Goal: Navigation & Orientation: Find specific page/section

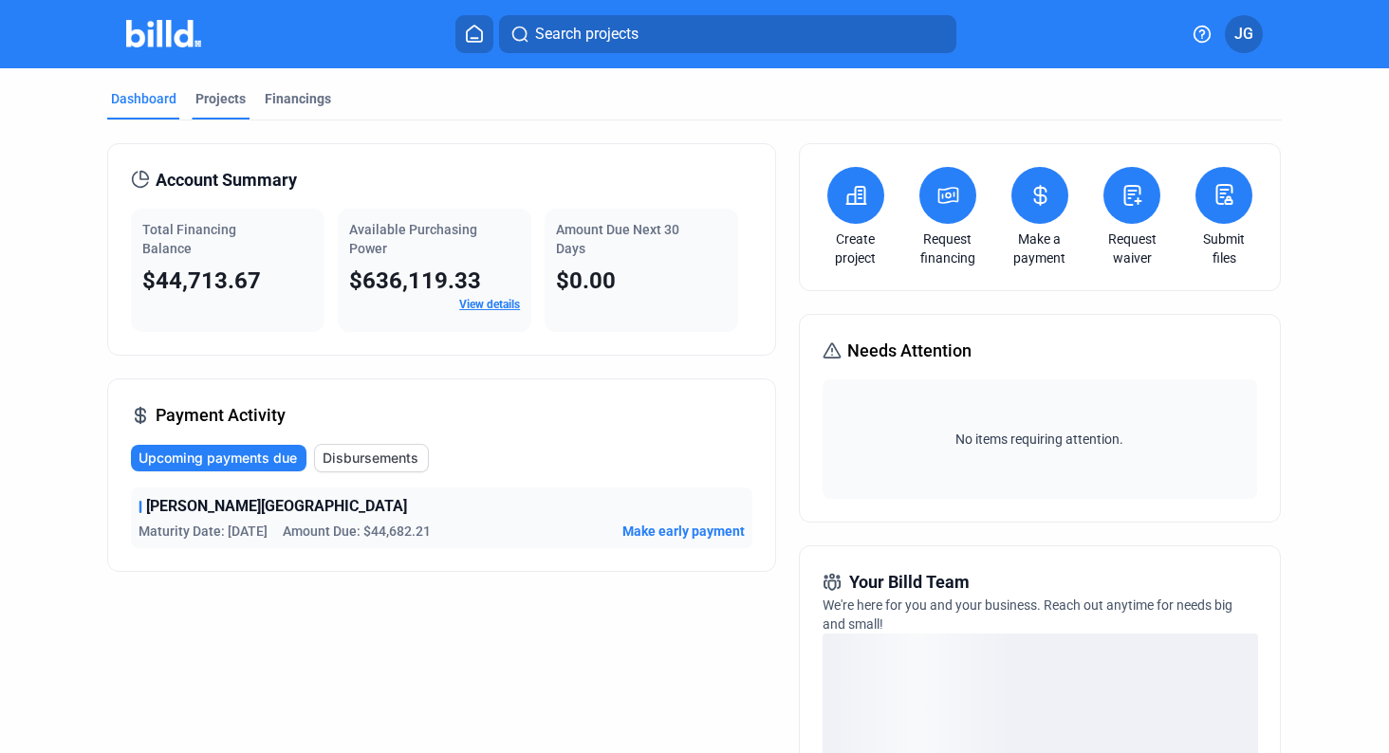
click at [230, 104] on div "Projects" at bounding box center [220, 98] width 50 height 19
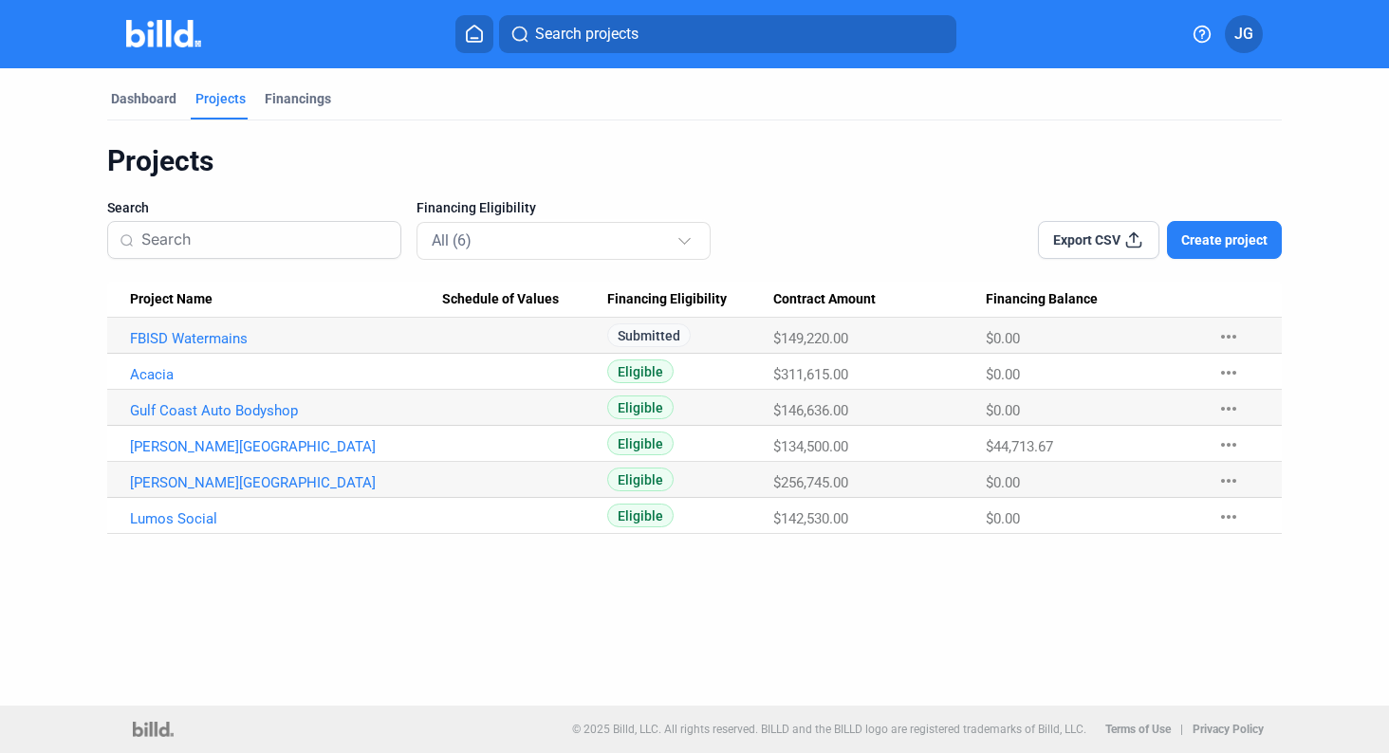
click at [764, 91] on div "Dashboard Projects Financings" at bounding box center [694, 104] width 1175 height 30
